Goal: Information Seeking & Learning: Learn about a topic

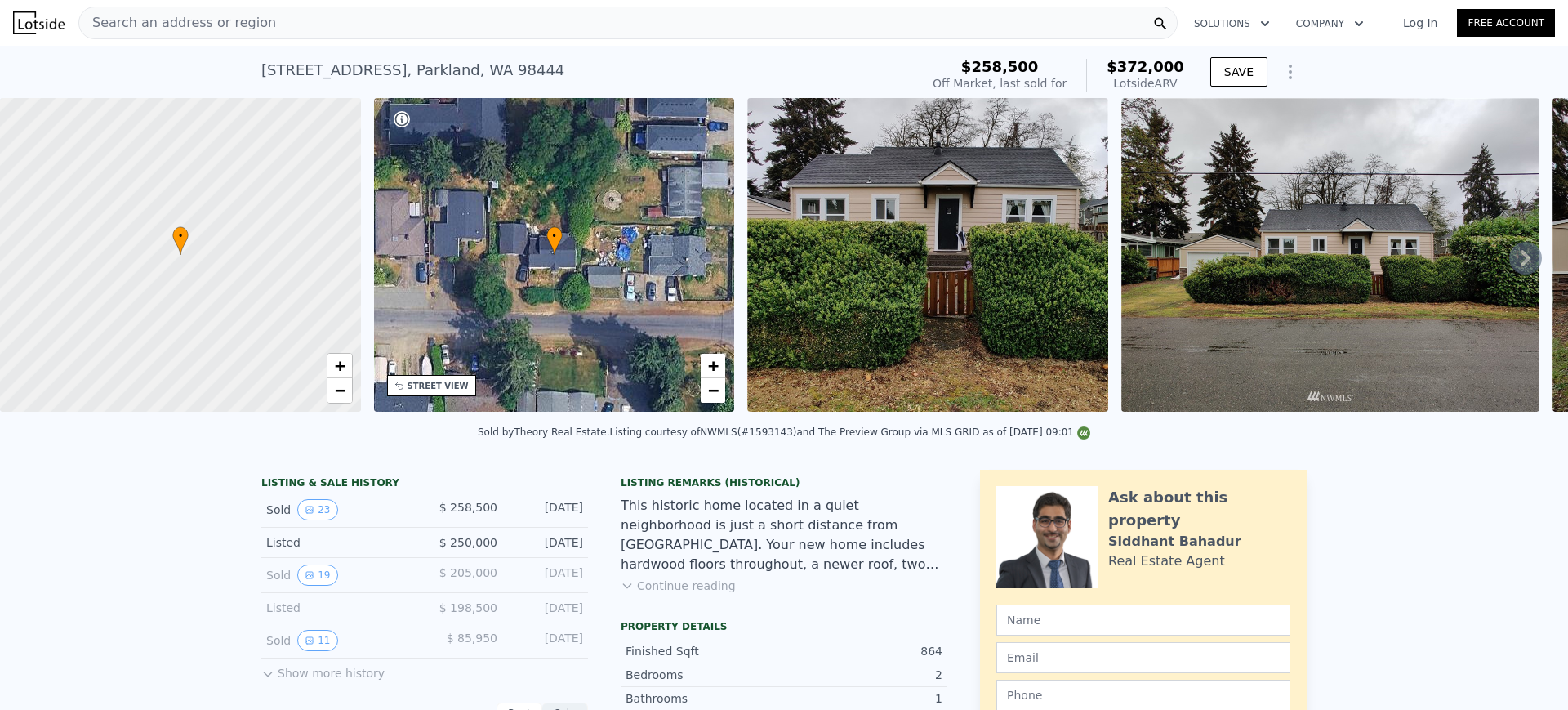
click at [711, 27] on div "Search an address or region" at bounding box center [628, 23] width 1099 height 33
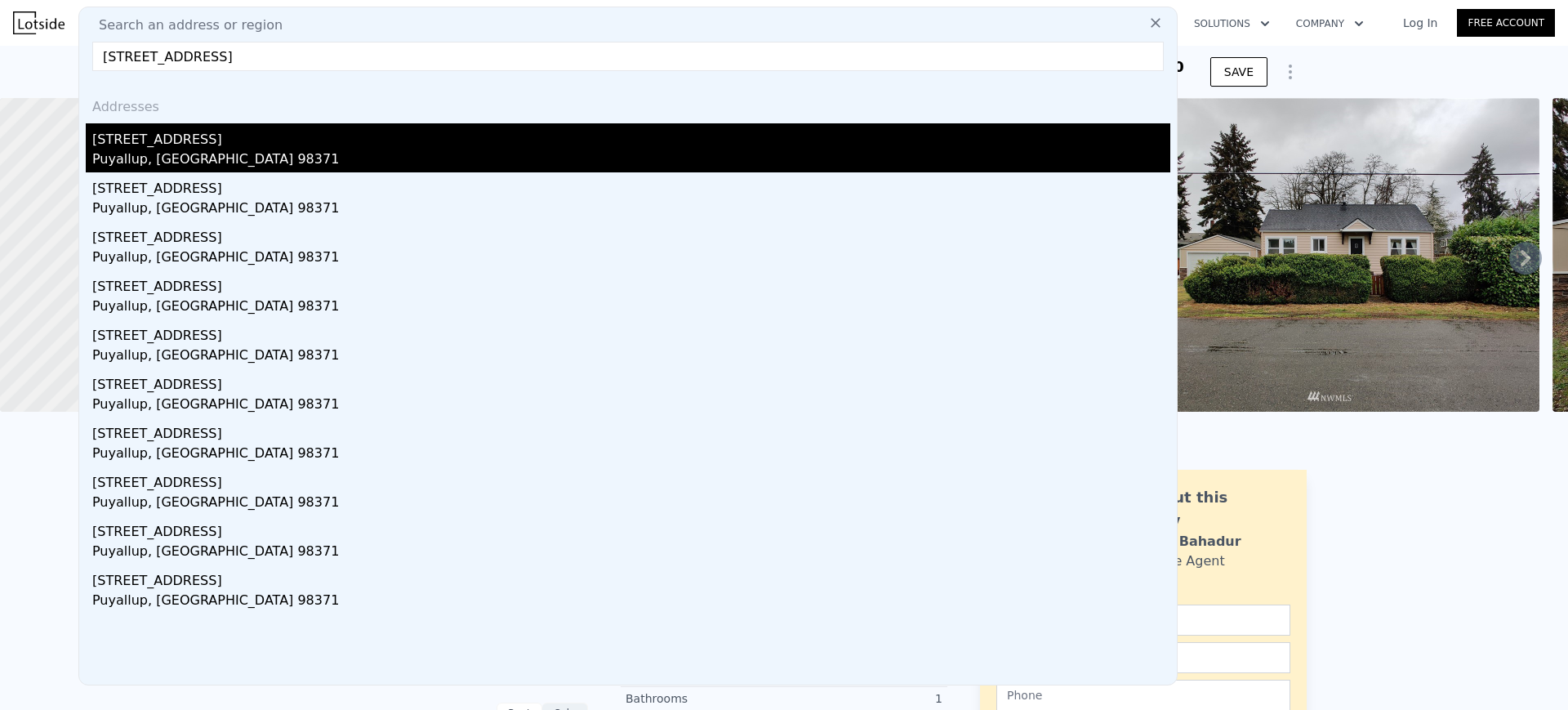
type input "[STREET_ADDRESS]"
click at [420, 131] on div "[STREET_ADDRESS]" at bounding box center [631, 136] width 1078 height 26
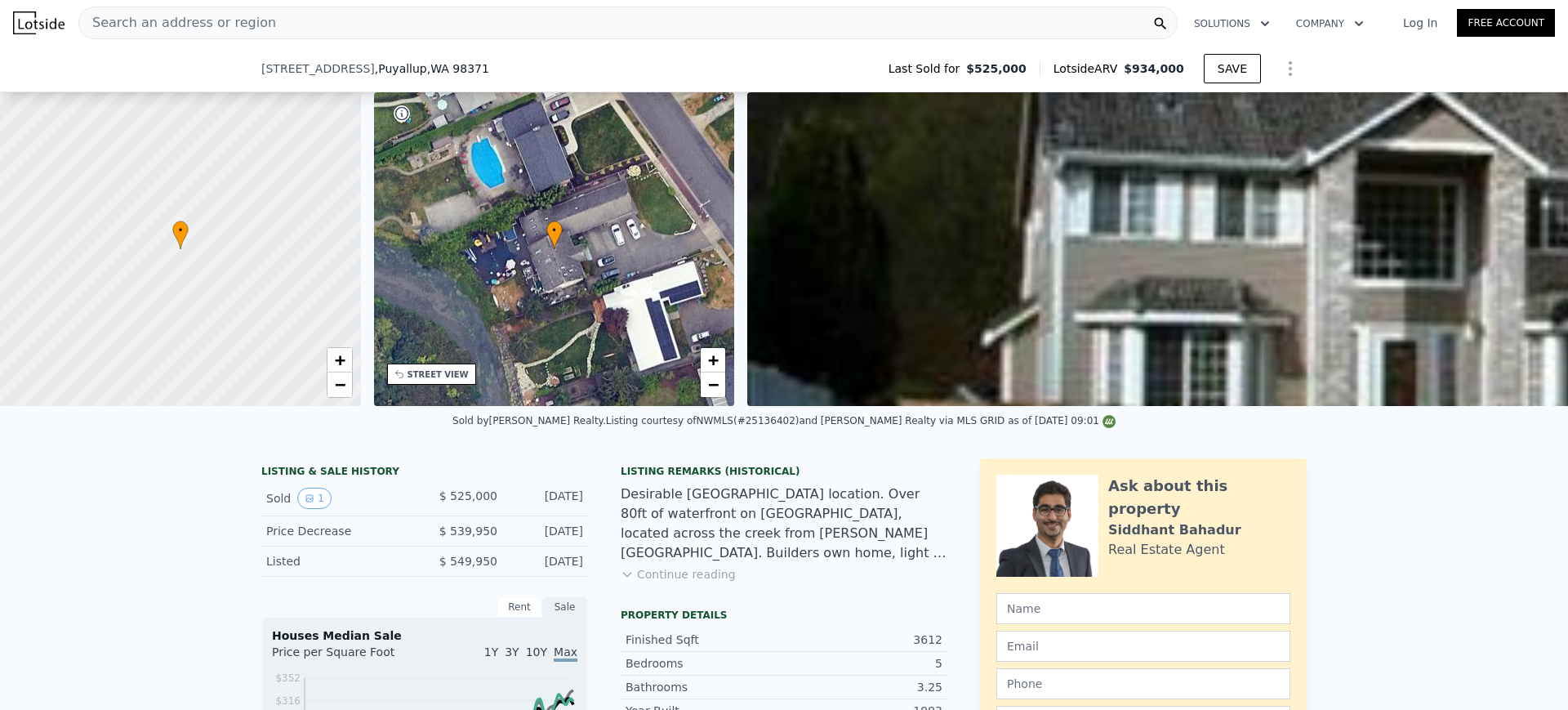
scroll to position [301, 0]
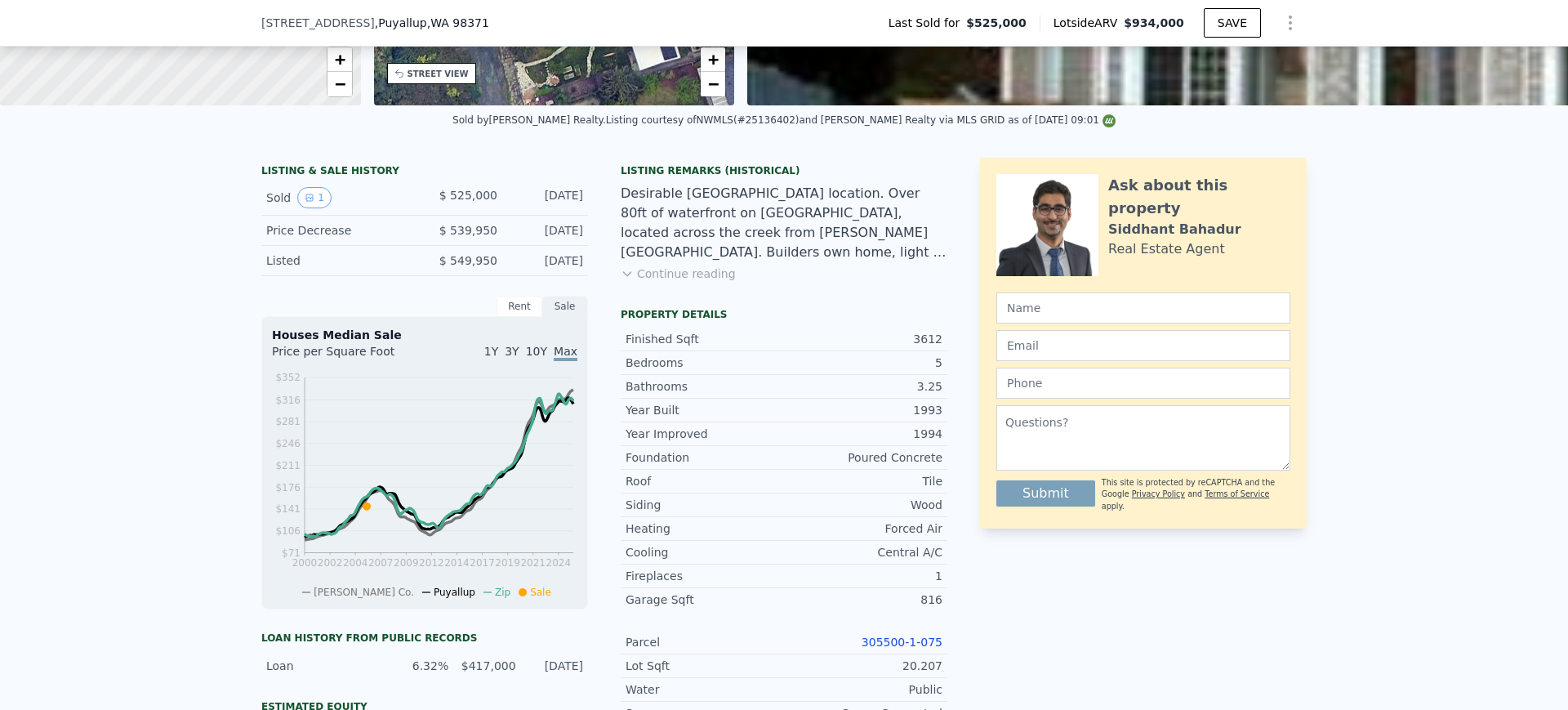
click at [906, 648] on link "305500-1-075" at bounding box center [902, 642] width 81 height 13
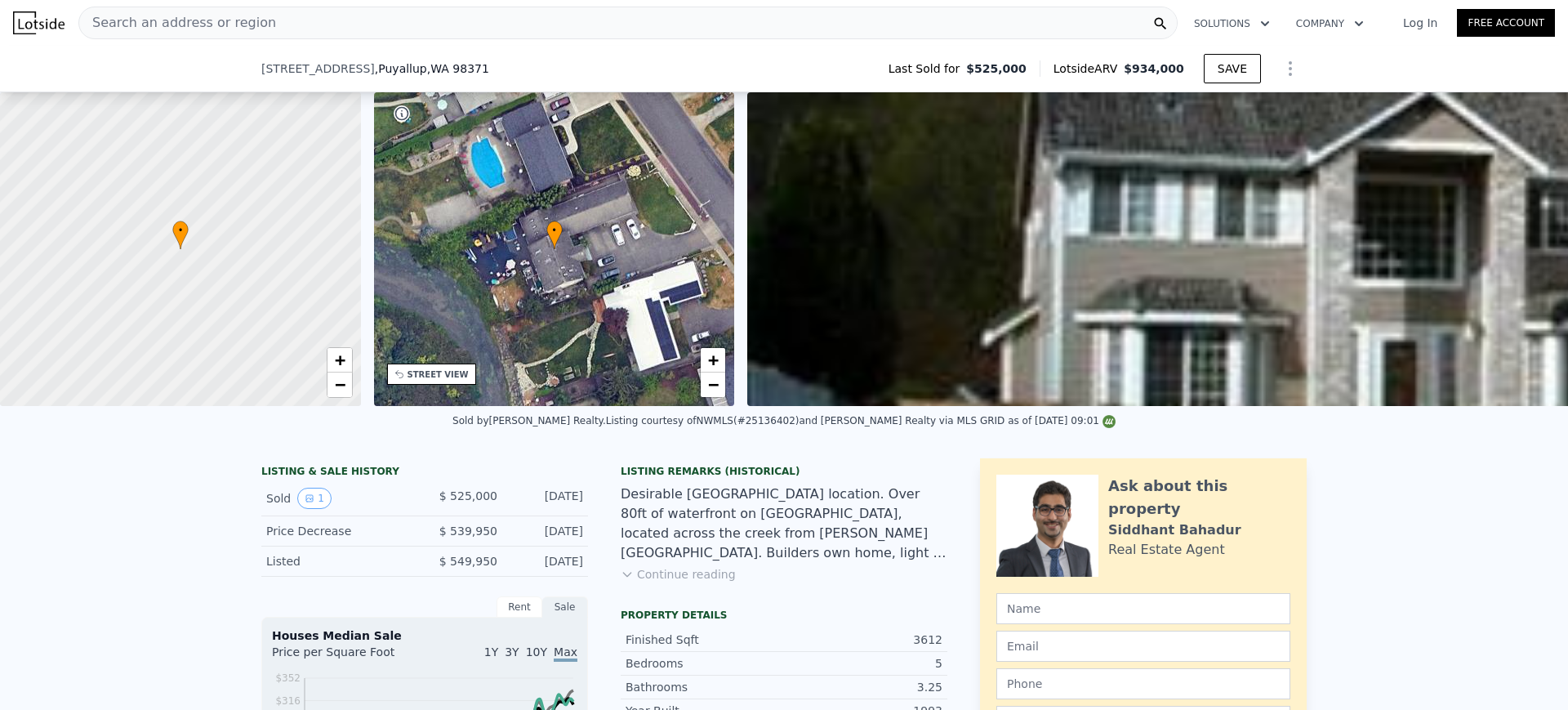
scroll to position [403, 0]
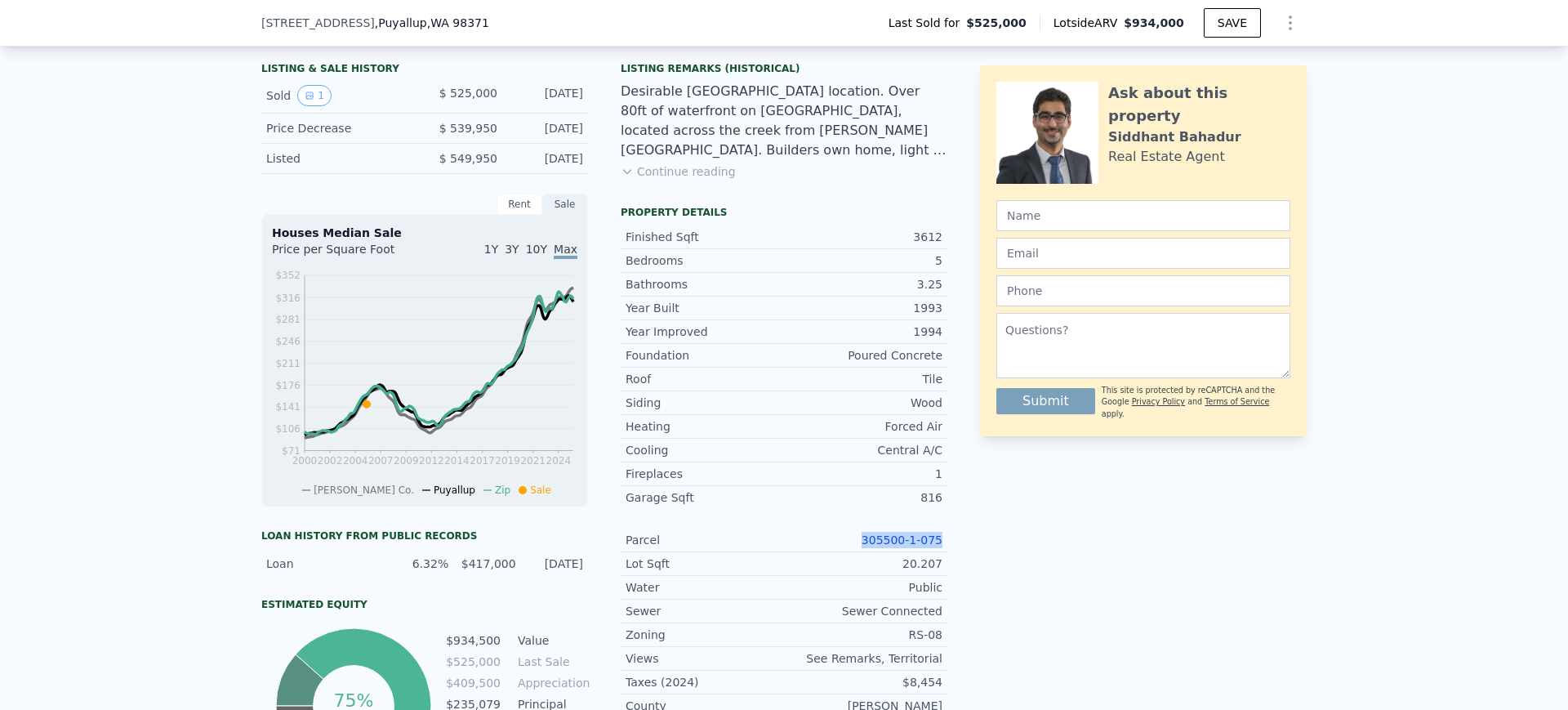
drag, startPoint x: 867, startPoint y: 556, endPoint x: 934, endPoint y: 556, distance: 67.0
click at [934, 548] on div "305500-1-075" at bounding box center [863, 540] width 159 height 16
copy link "305500-1-075"
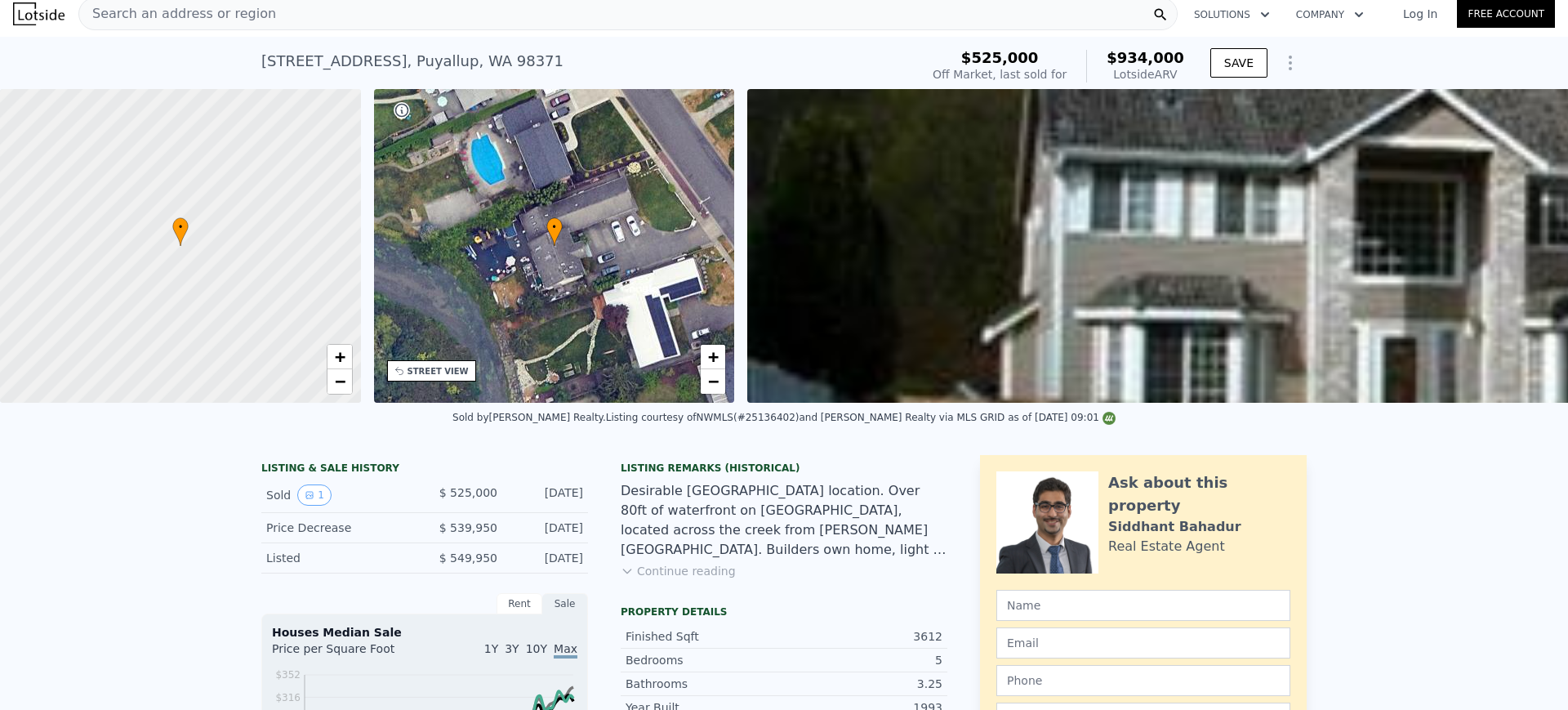
scroll to position [0, 0]
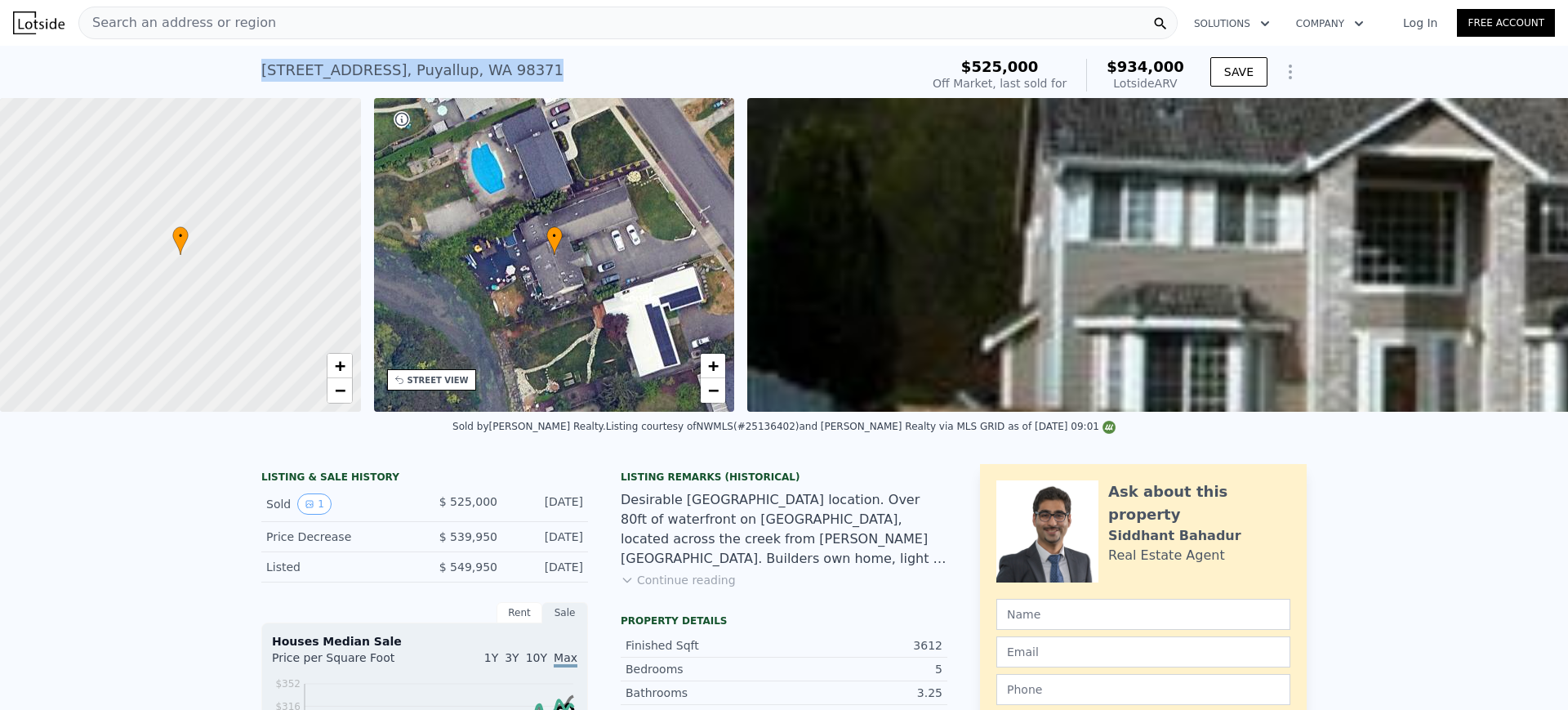
drag, startPoint x: 517, startPoint y: 70, endPoint x: 253, endPoint y: 69, distance: 264.0
click at [253, 69] on div "[STREET_ADDRESS] Sold [DATE] for $525k (~ARV $934k ) $525,000 Off Market, last …" at bounding box center [784, 71] width 1568 height 52
copy div "[STREET_ADDRESS]"
click at [385, 24] on div "Search an address or region" at bounding box center [628, 23] width 1099 height 33
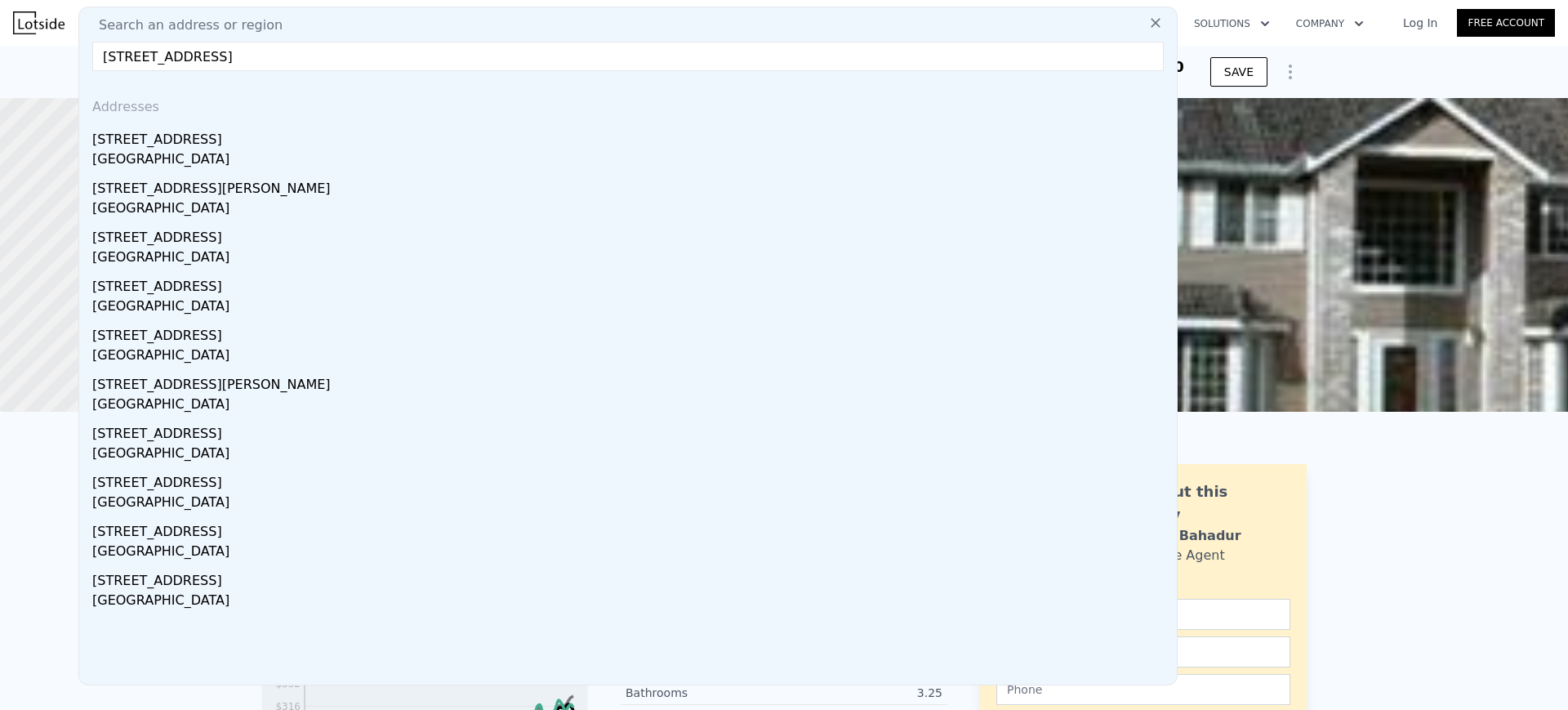
type input "[STREET_ADDRESS]"
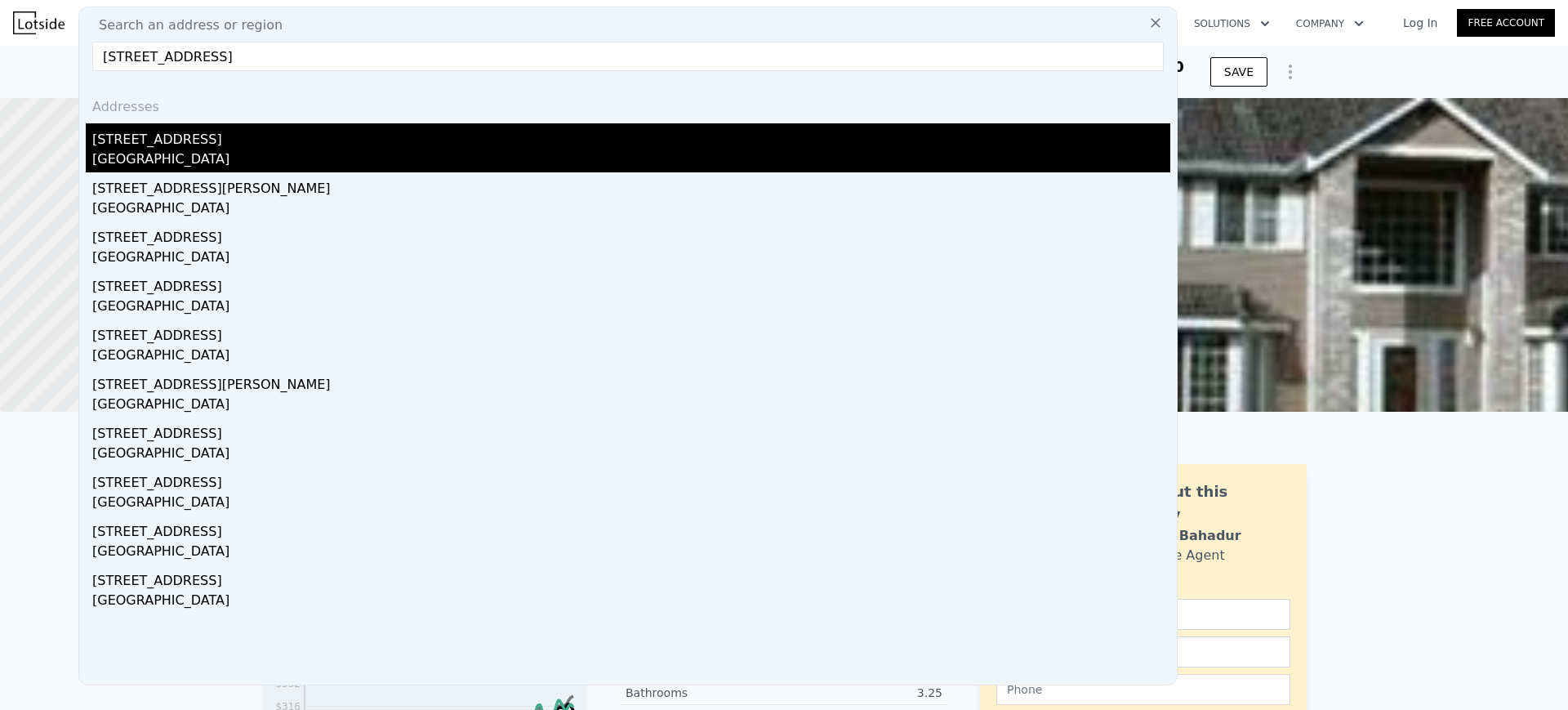
click at [371, 134] on div "[STREET_ADDRESS]" at bounding box center [631, 136] width 1078 height 26
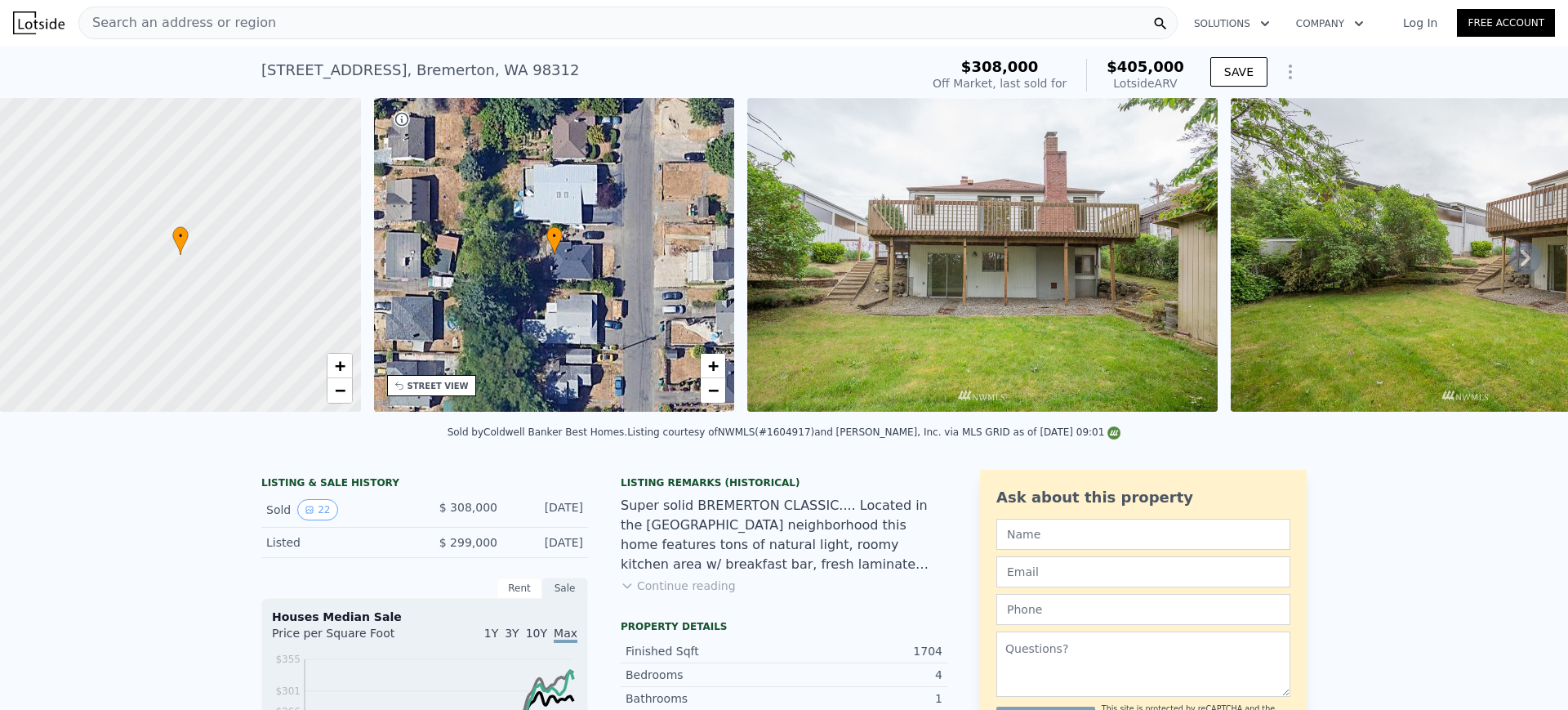
click at [350, 12] on div "Search an address or region" at bounding box center [628, 23] width 1099 height 33
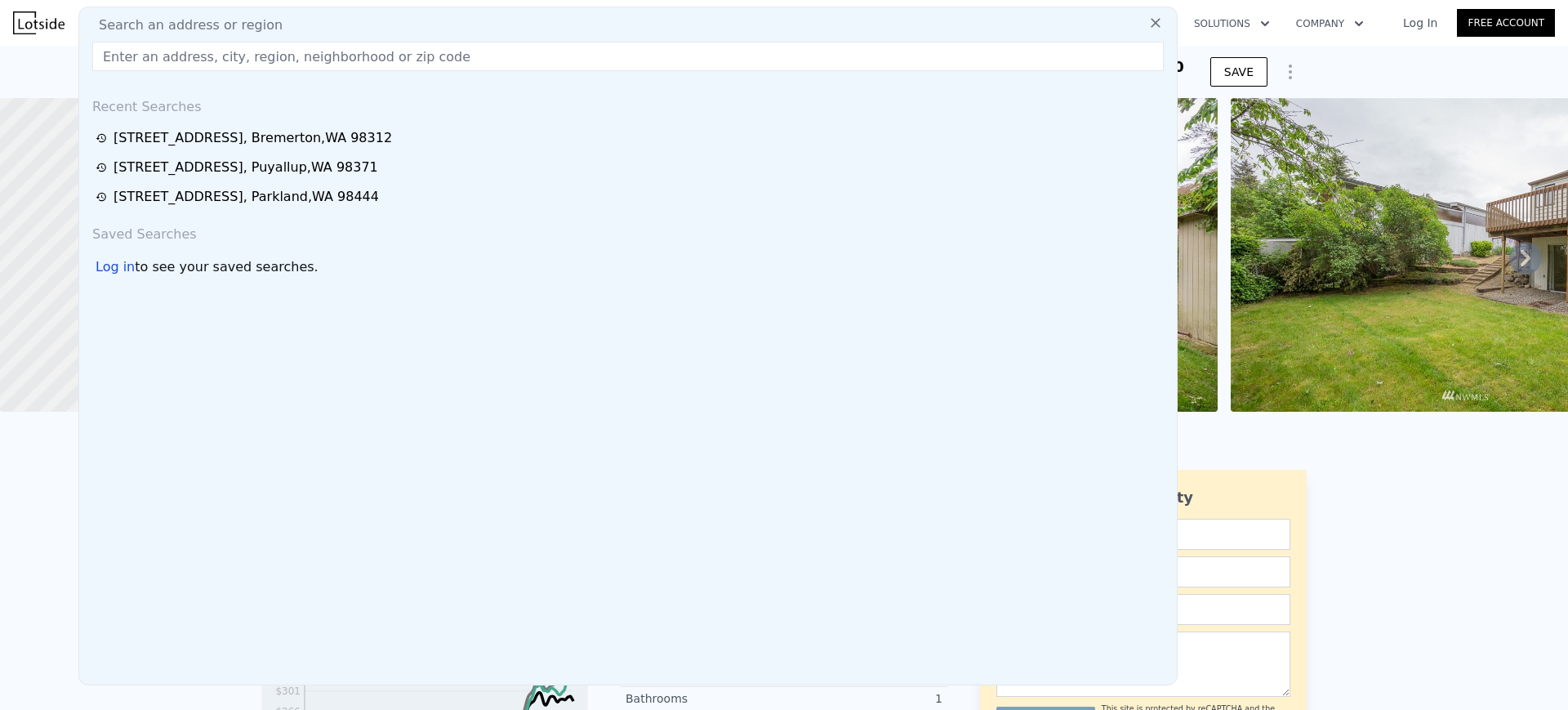
click at [346, 26] on div "Search an address or region" at bounding box center [628, 26] width 1085 height 20
click at [311, 57] on input "text" at bounding box center [628, 57] width 1072 height 29
paste input "[STREET_ADDRESS]"
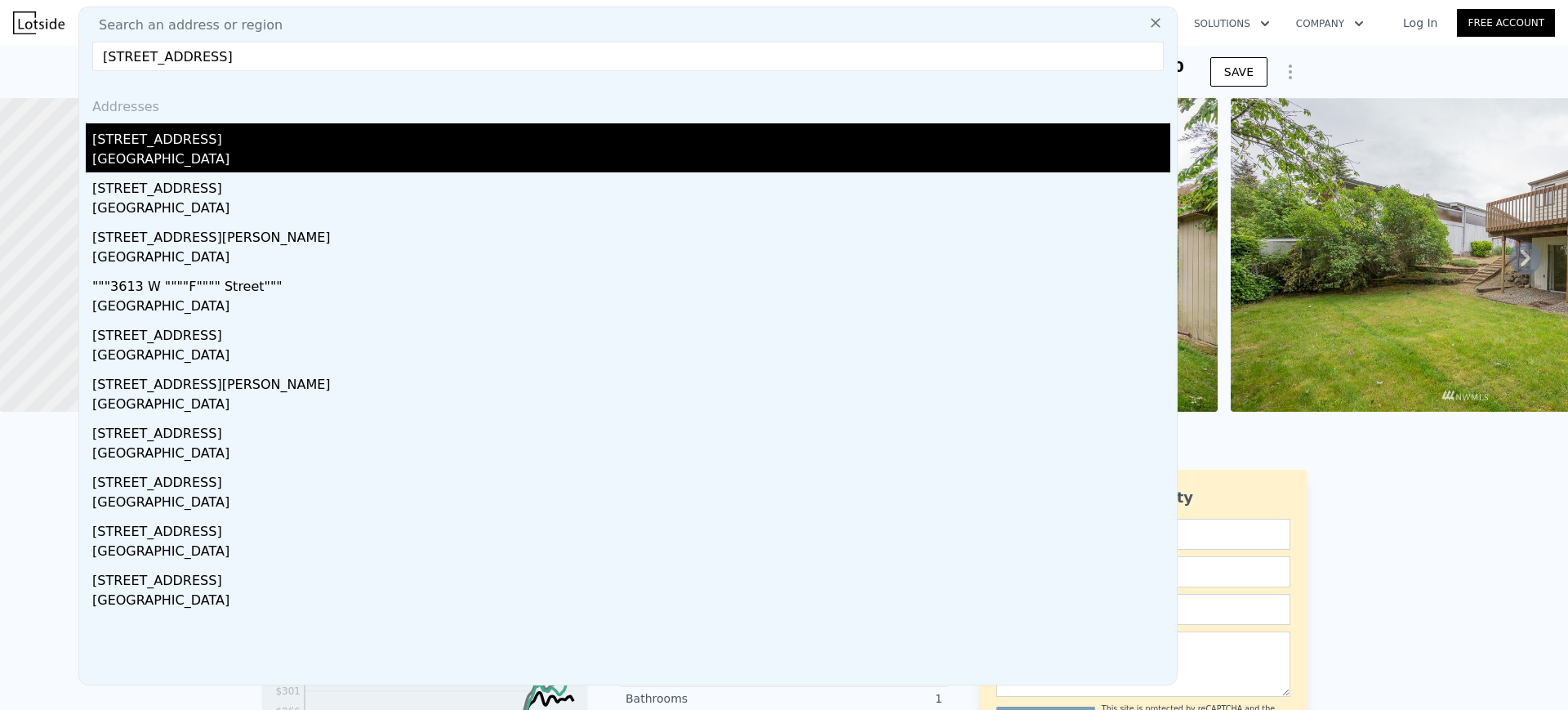
type input "[STREET_ADDRESS]"
click at [298, 144] on div "[STREET_ADDRESS]" at bounding box center [631, 136] width 1078 height 26
